Goal: Check status: Check status

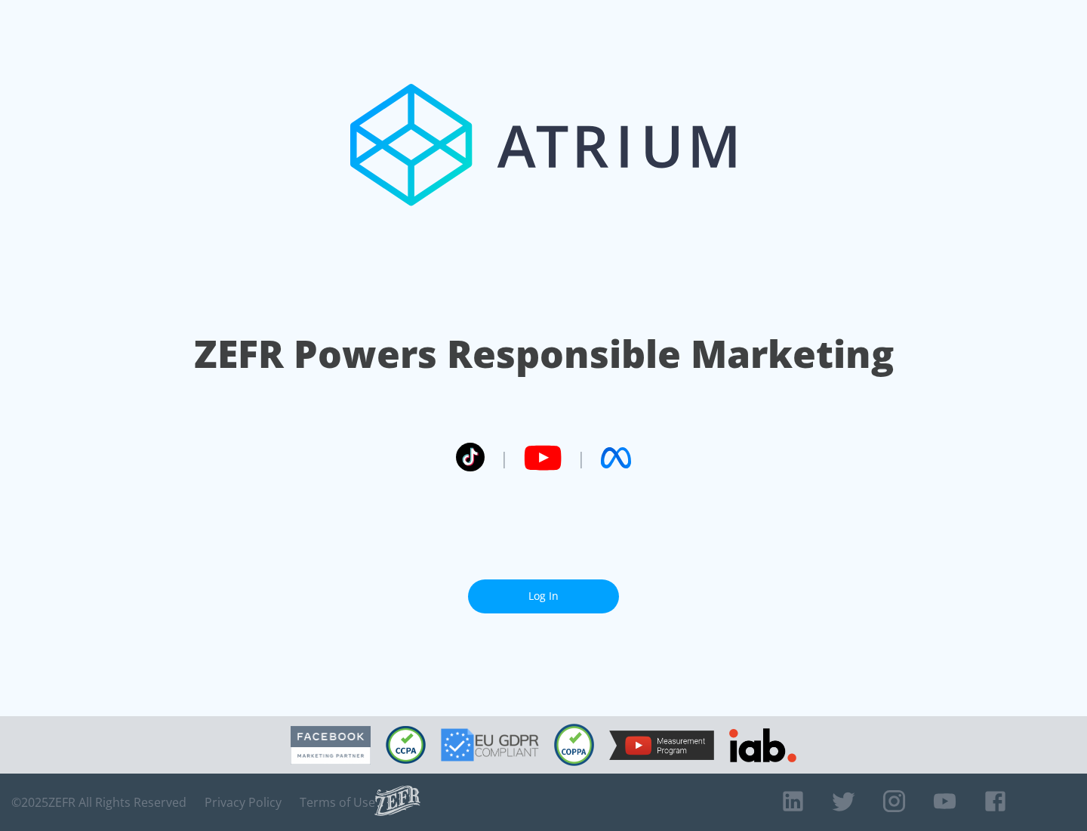
click at [544, 596] on link "Log In" at bounding box center [543, 596] width 151 height 34
